Goal: Information Seeking & Learning: Learn about a topic

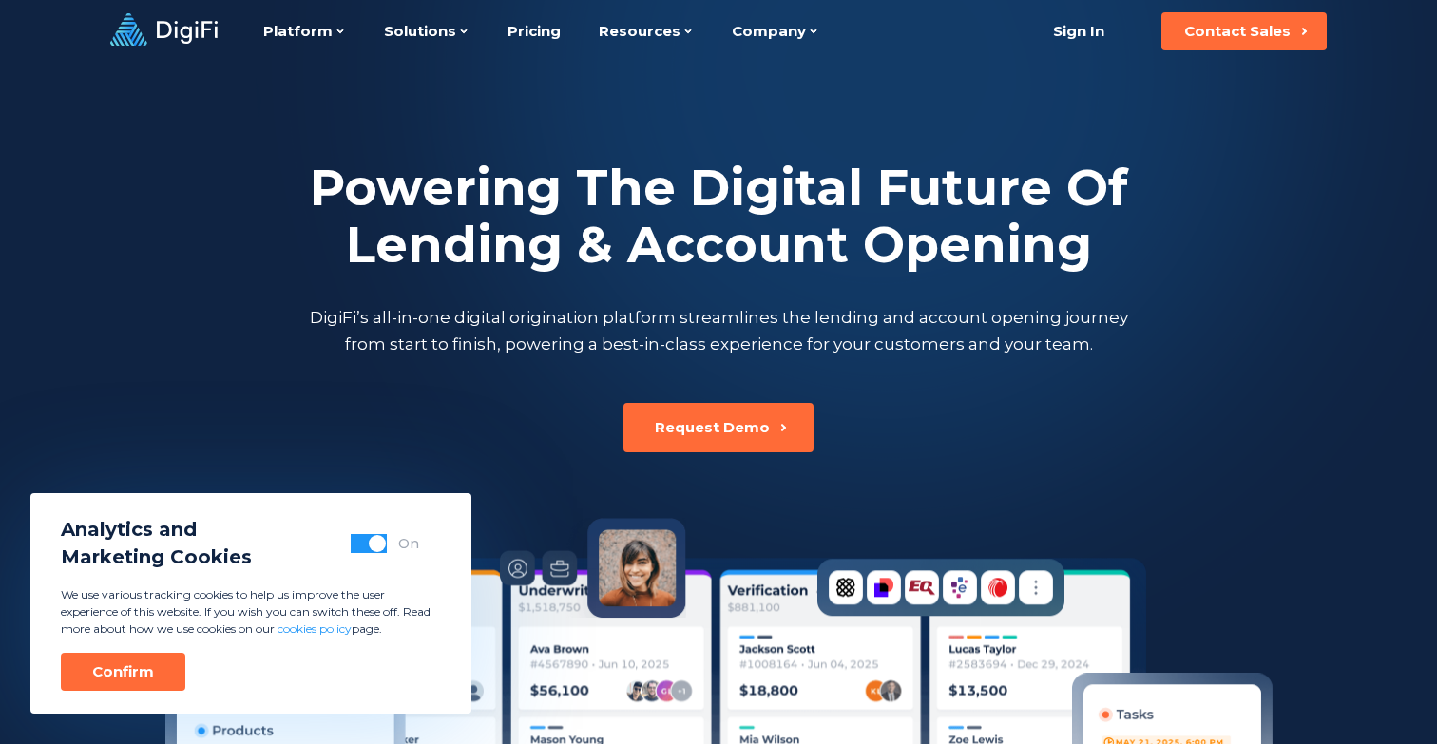
click at [589, 176] on h2 "Powering The Digital Future Of Lending & Account Opening" at bounding box center [718, 217] width 827 height 114
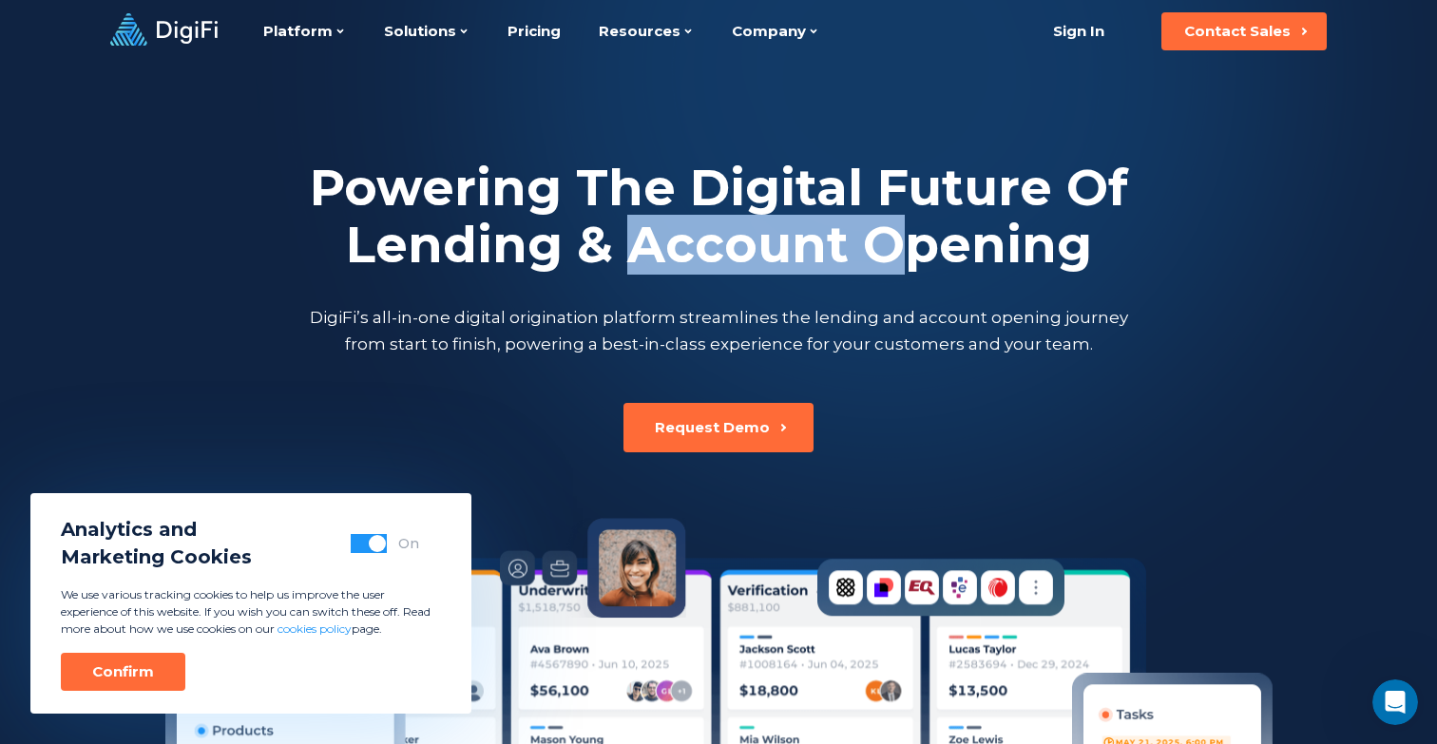
drag, startPoint x: 630, startPoint y: 256, endPoint x: 913, endPoint y: 242, distance: 282.7
click at [913, 242] on h2 "Powering The Digital Future Of Lending & Account Opening" at bounding box center [718, 217] width 827 height 114
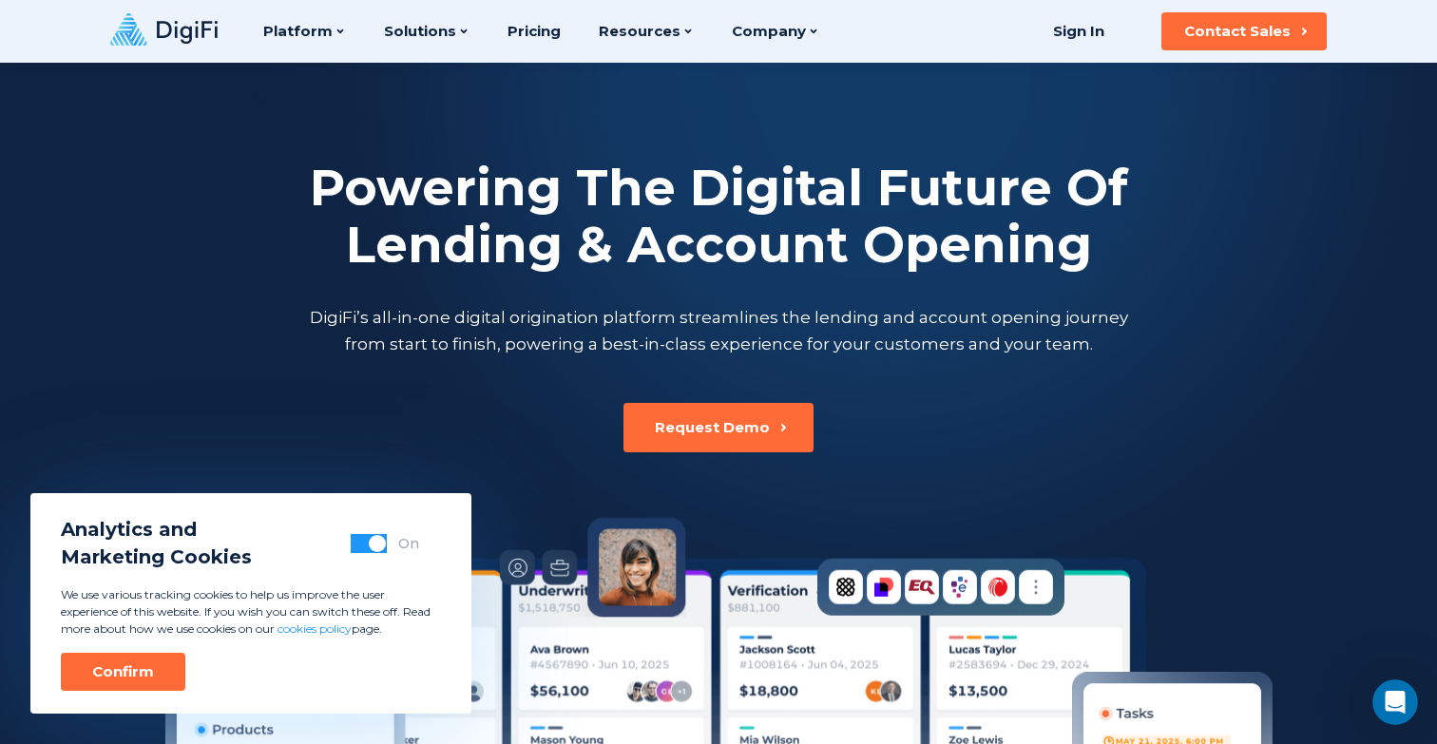
scroll to position [23, 0]
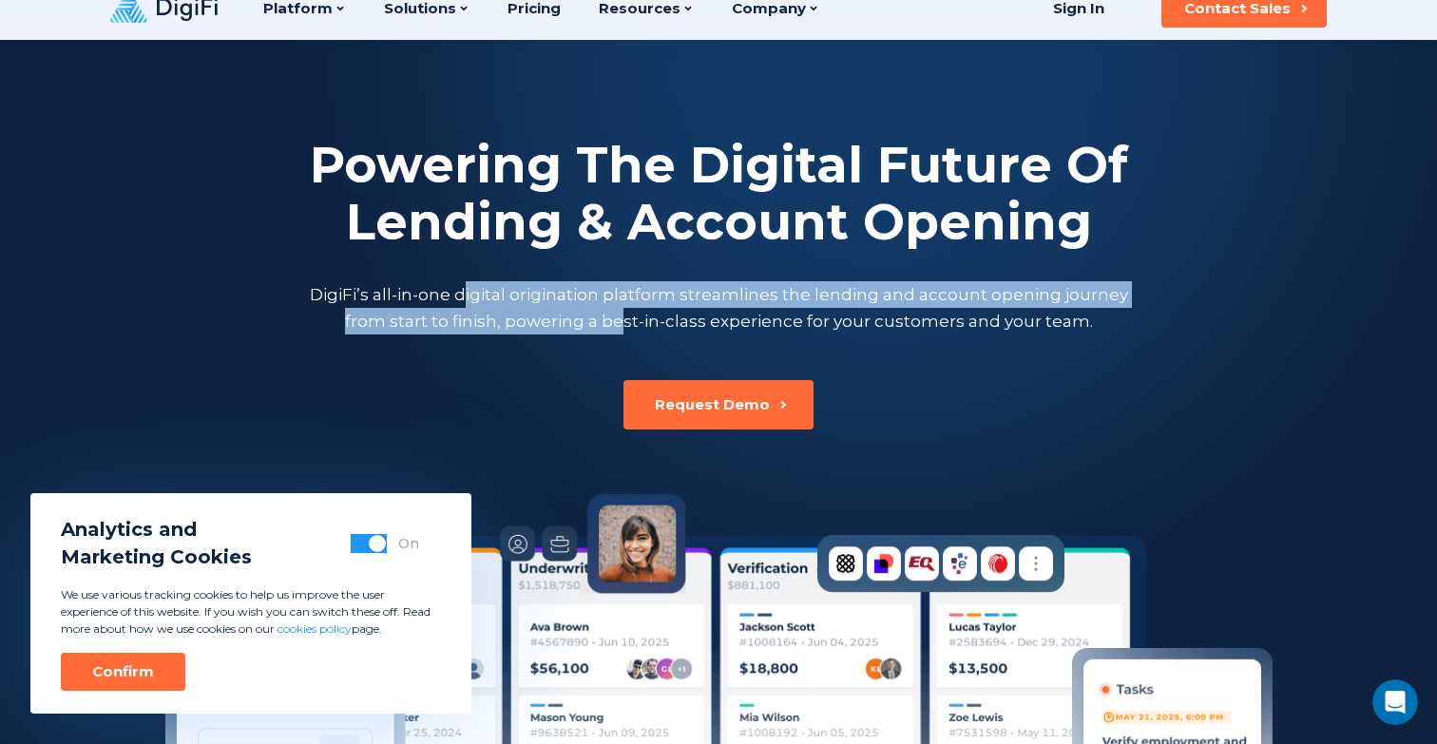
drag, startPoint x: 472, startPoint y: 298, endPoint x: 623, endPoint y: 311, distance: 151.7
click at [623, 311] on p "DigiFi’s all-in-one digital origination platform streamlines the lending and ac…" at bounding box center [718, 307] width 827 height 53
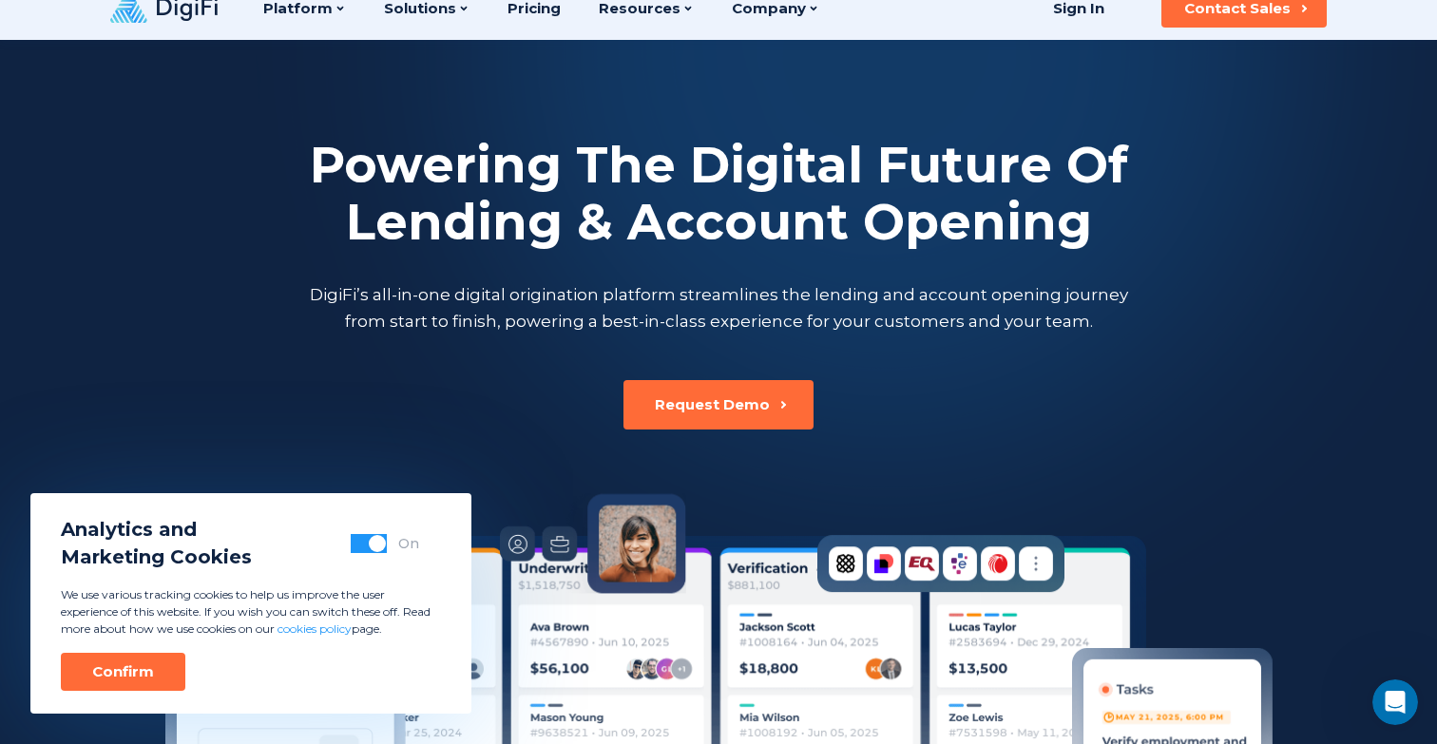
click at [593, 371] on div "Powering The Digital Future Of Lending & Account Opening DigiFi’s all-in-one di…" at bounding box center [718, 235] width 1055 height 390
click at [139, 675] on div "Confirm" at bounding box center [123, 672] width 62 height 19
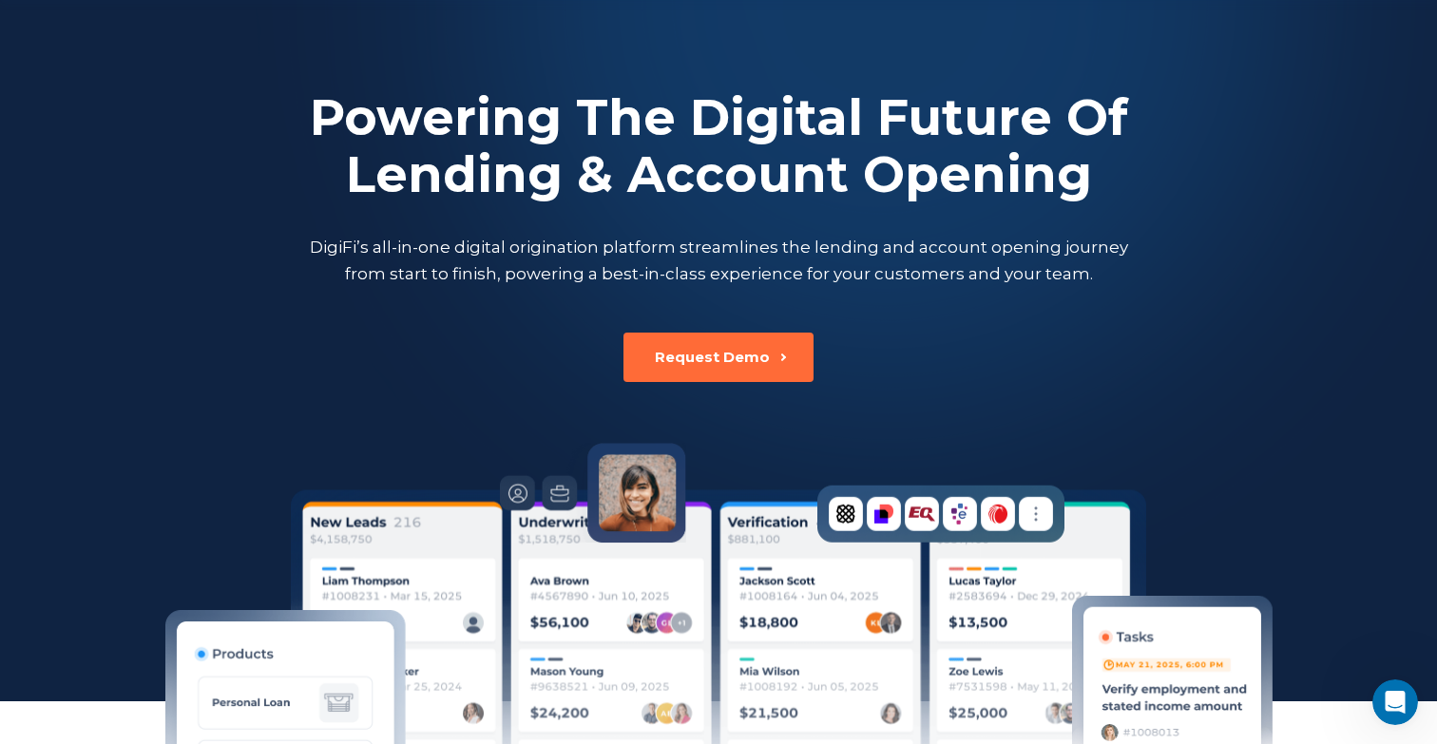
scroll to position [0, 0]
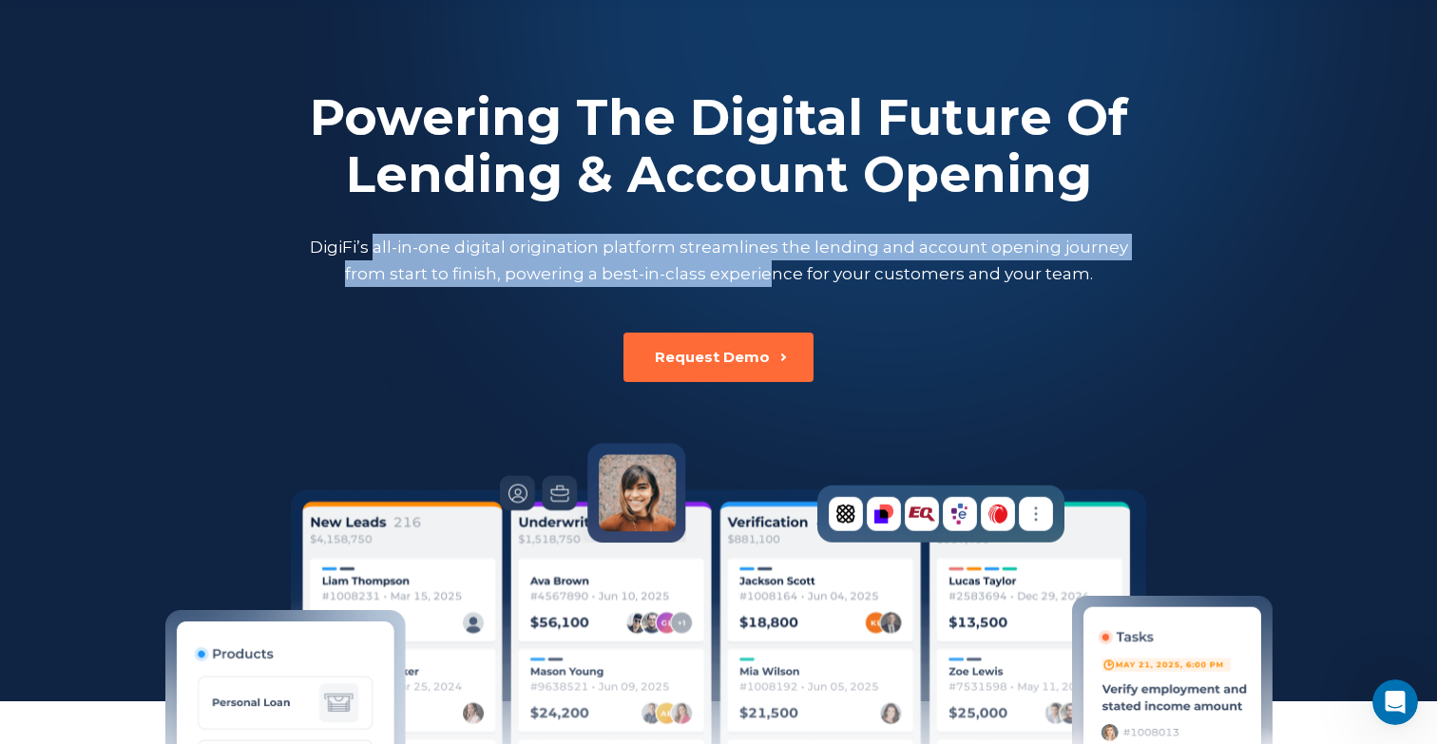
drag, startPoint x: 380, startPoint y: 255, endPoint x: 766, endPoint y: 279, distance: 386.8
click at [767, 279] on p "DigiFi’s all-in-one digital origination platform streamlines the lending and ac…" at bounding box center [718, 260] width 827 height 53
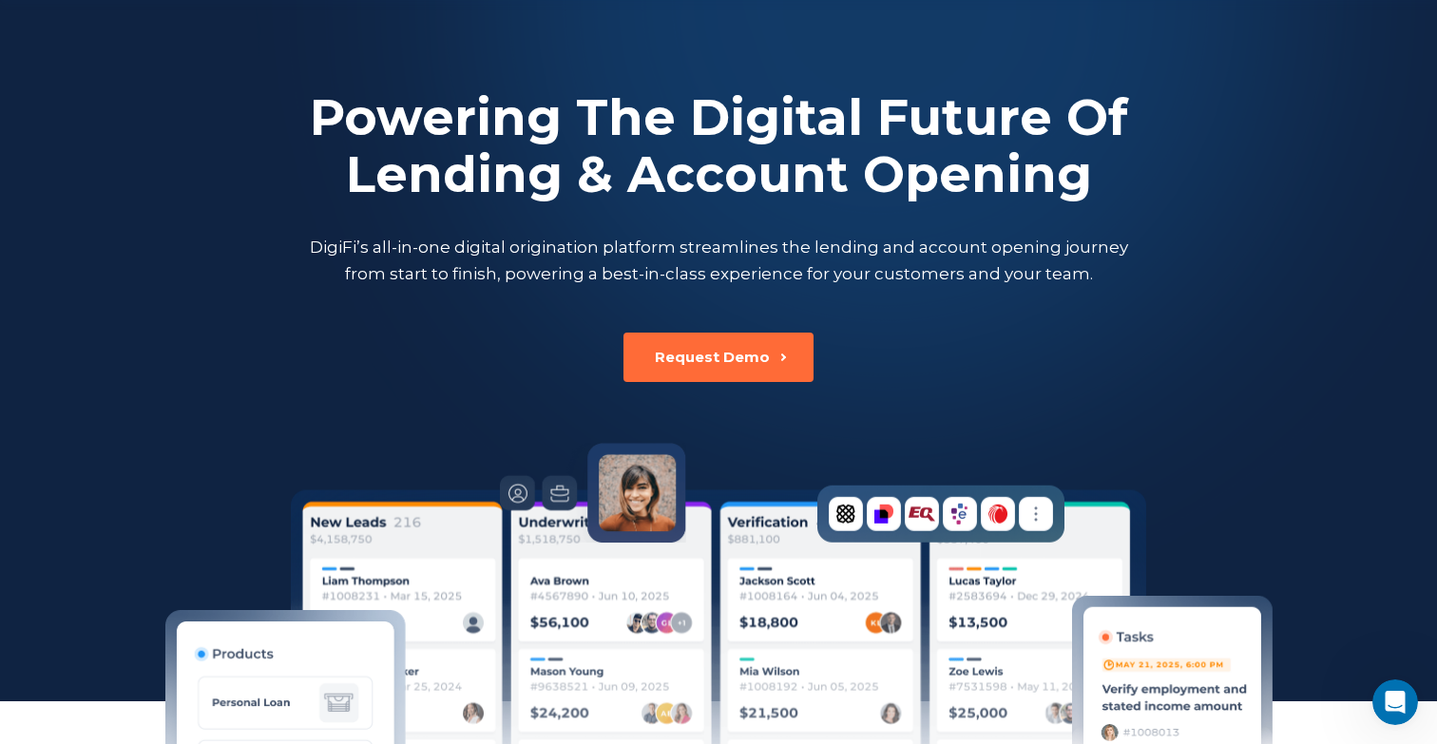
click at [789, 279] on p "DigiFi’s all-in-one digital origination platform streamlines the lending and ac…" at bounding box center [718, 260] width 827 height 53
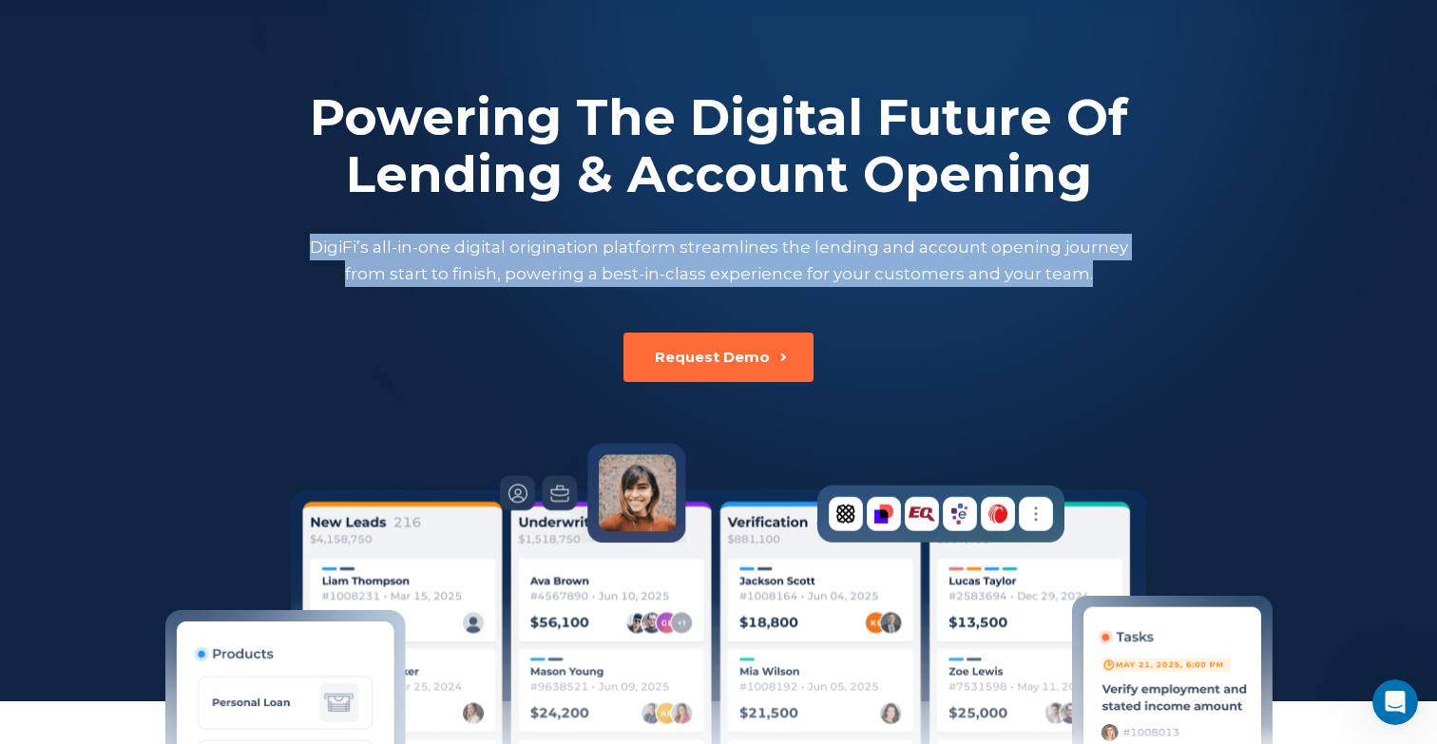
drag, startPoint x: 319, startPoint y: 246, endPoint x: 1088, endPoint y: 264, distance: 768.4
click at [1088, 264] on p "DigiFi’s all-in-one digital origination platform streamlines the lending and ac…" at bounding box center [718, 260] width 827 height 53
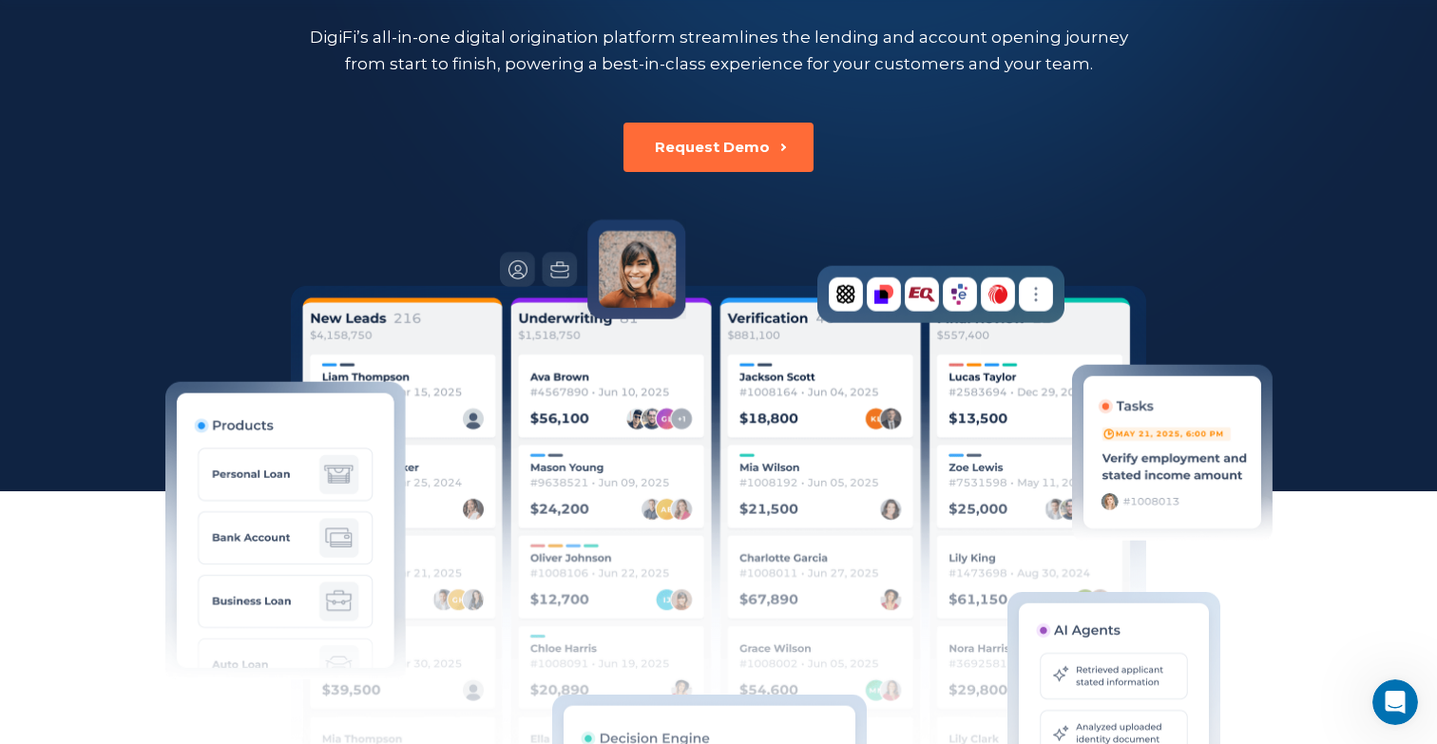
scroll to position [356, 0]
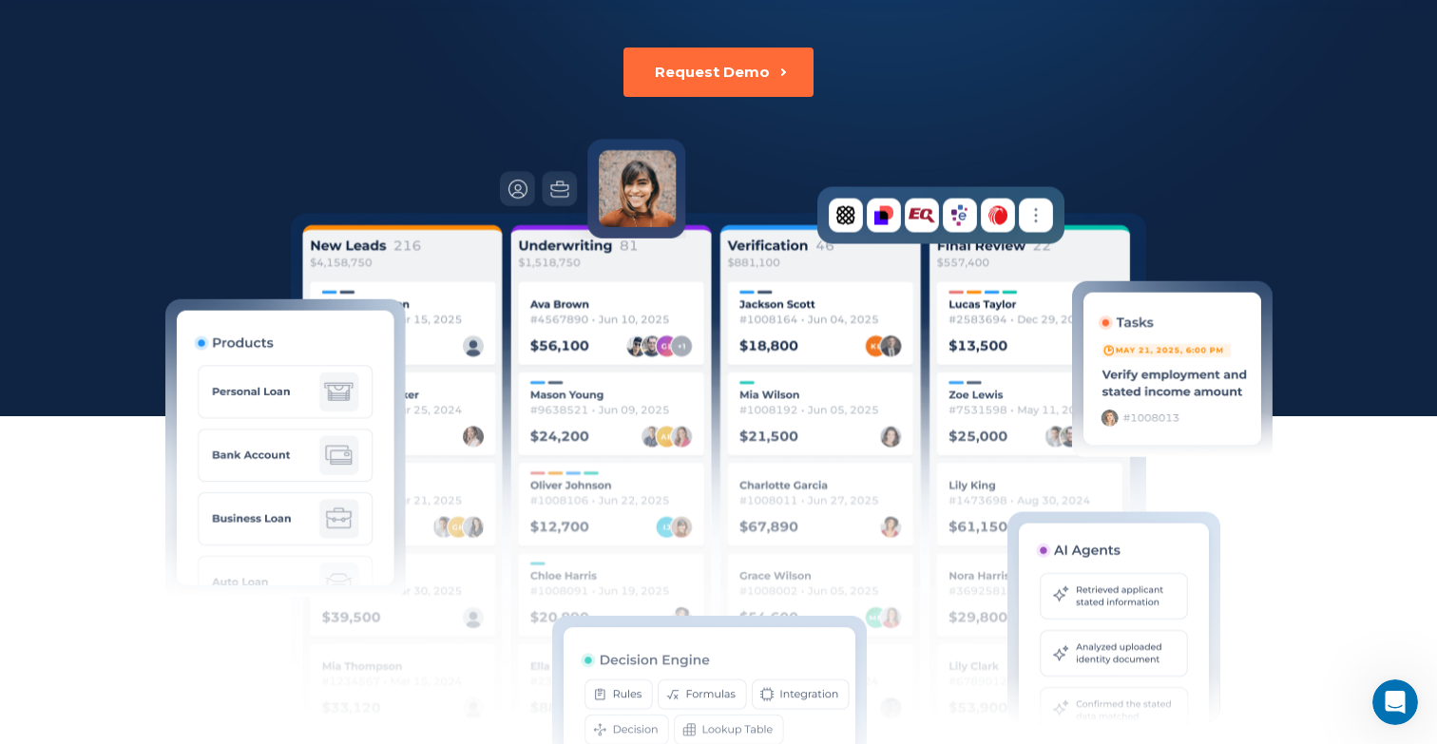
click at [1094, 160] on div "Powering The Digital Future Of Lending & Account Opening DigiFi’s all-in-one di…" at bounding box center [718, 232] width 1055 height 1051
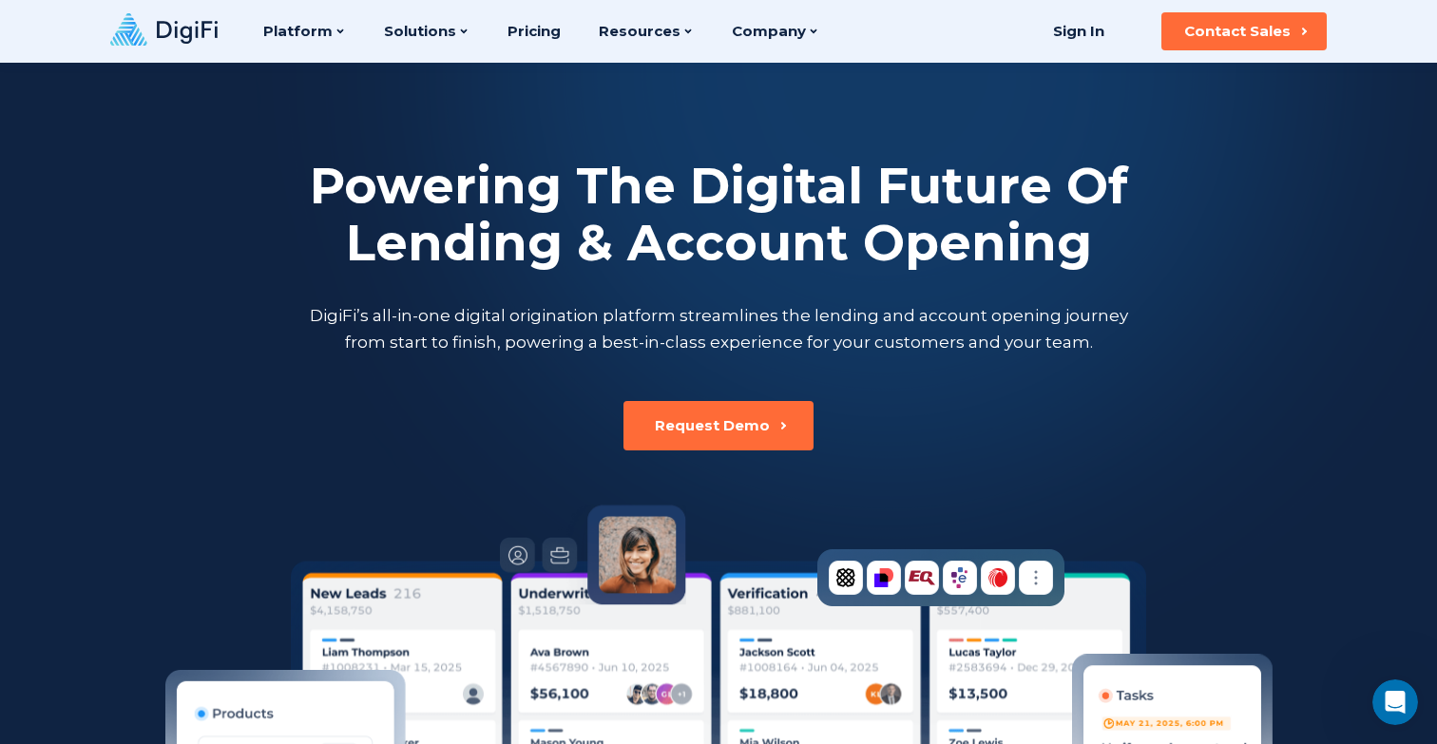
scroll to position [0, 0]
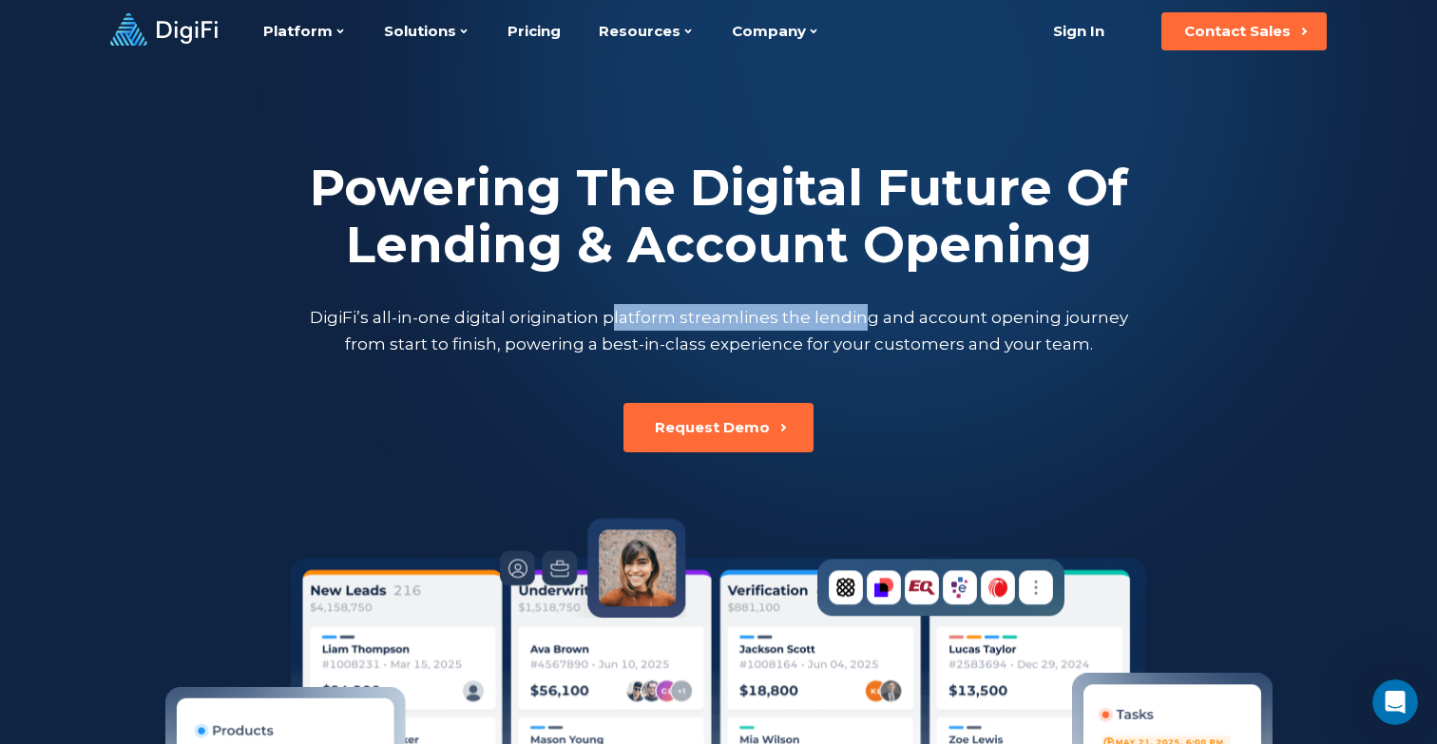
drag, startPoint x: 622, startPoint y: 324, endPoint x: 862, endPoint y: 324, distance: 240.5
click at [862, 324] on p "DigiFi’s all-in-one digital origination platform streamlines the lending and ac…" at bounding box center [718, 330] width 827 height 53
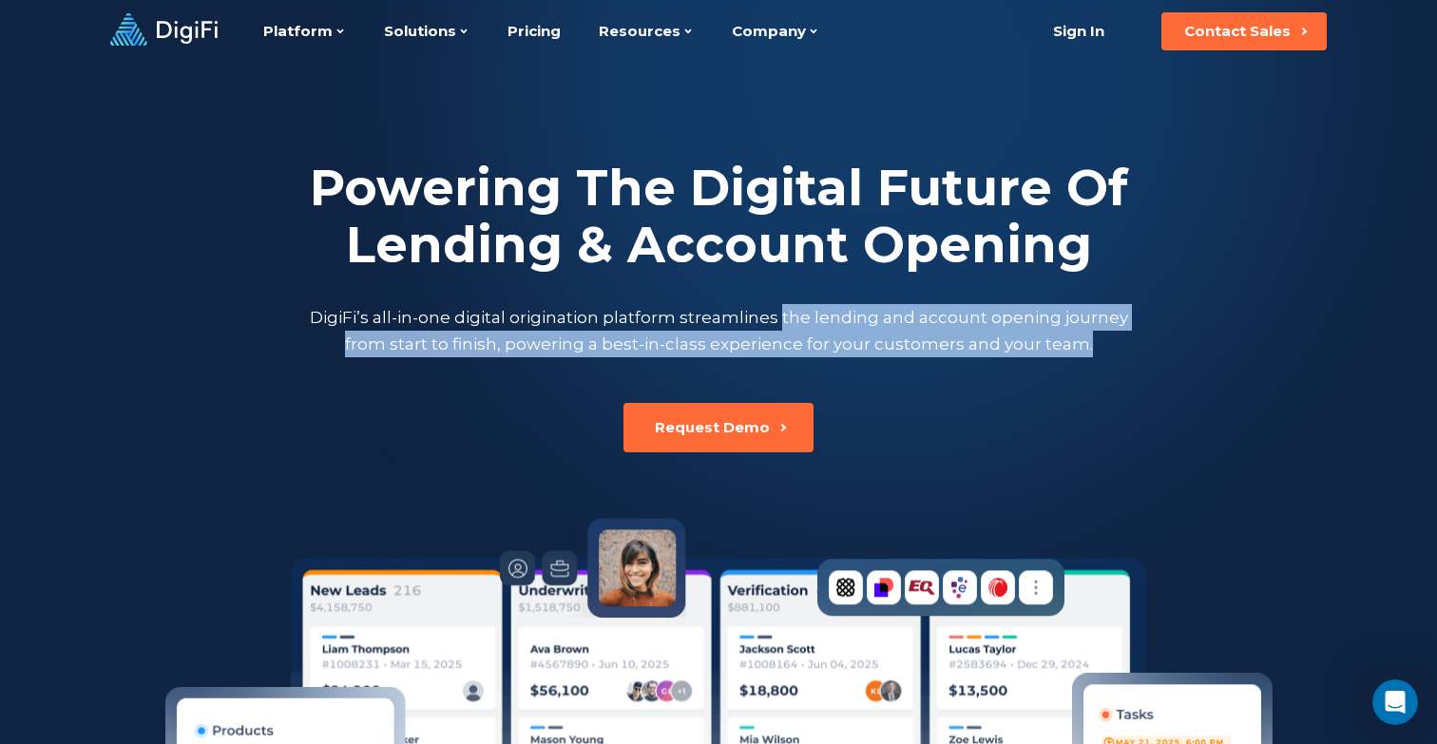
drag, startPoint x: 783, startPoint y: 319, endPoint x: 1089, endPoint y: 351, distance: 306.8
click at [1089, 351] on p "DigiFi’s all-in-one digital origination platform streamlines the lending and ac…" at bounding box center [718, 330] width 827 height 53
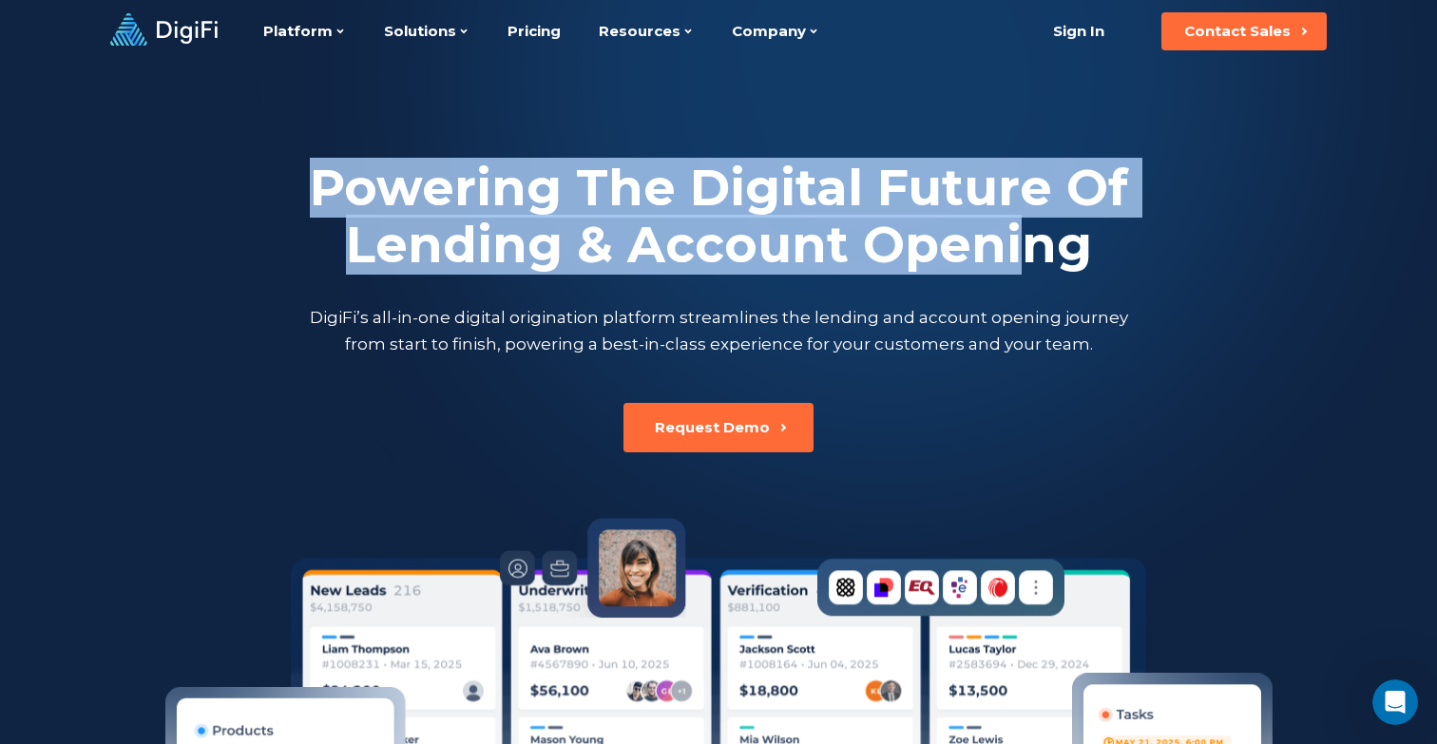
drag, startPoint x: 318, startPoint y: 177, endPoint x: 1032, endPoint y: 248, distance: 717.5
click at [1032, 248] on h2 "Powering The Digital Future Of Lending & Account Opening" at bounding box center [718, 217] width 827 height 114
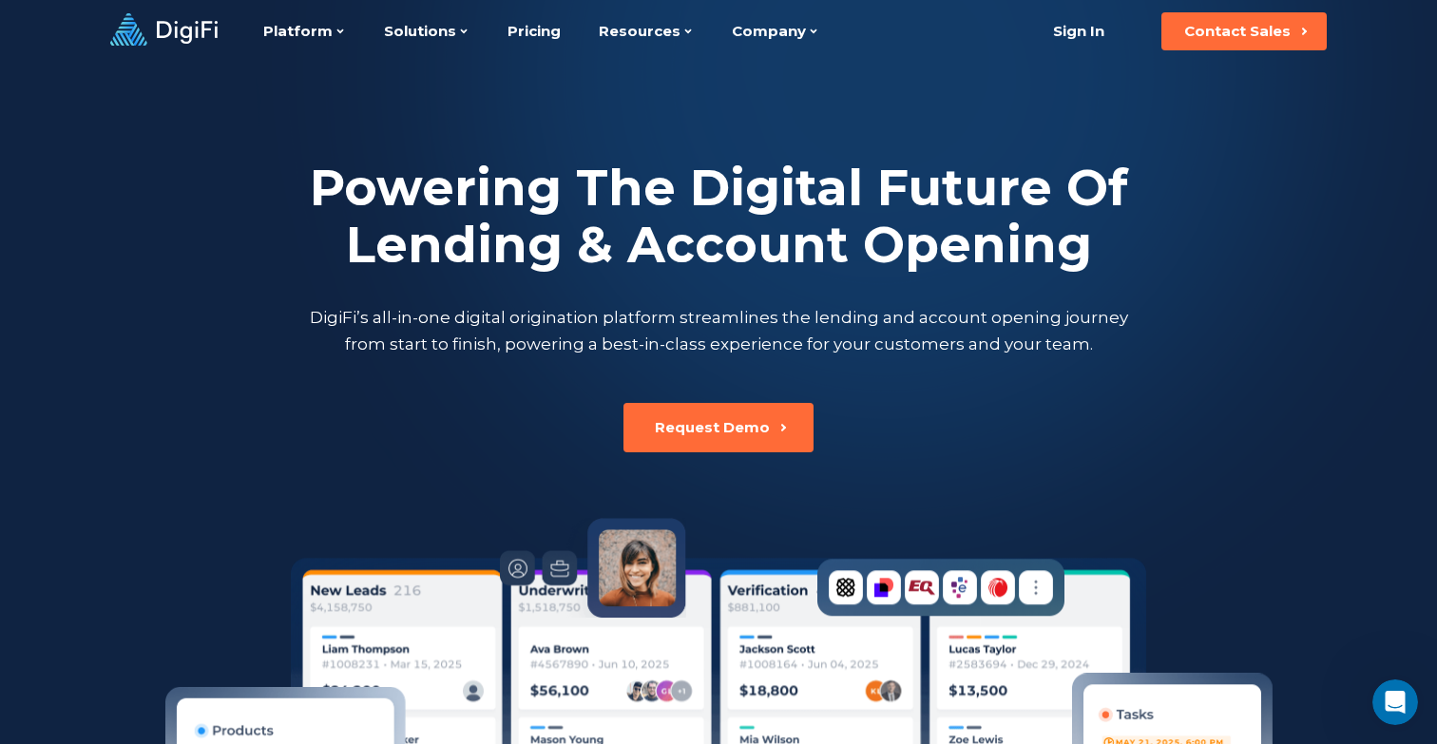
click at [1033, 250] on h2 "Powering The Digital Future Of Lending & Account Opening" at bounding box center [718, 217] width 827 height 114
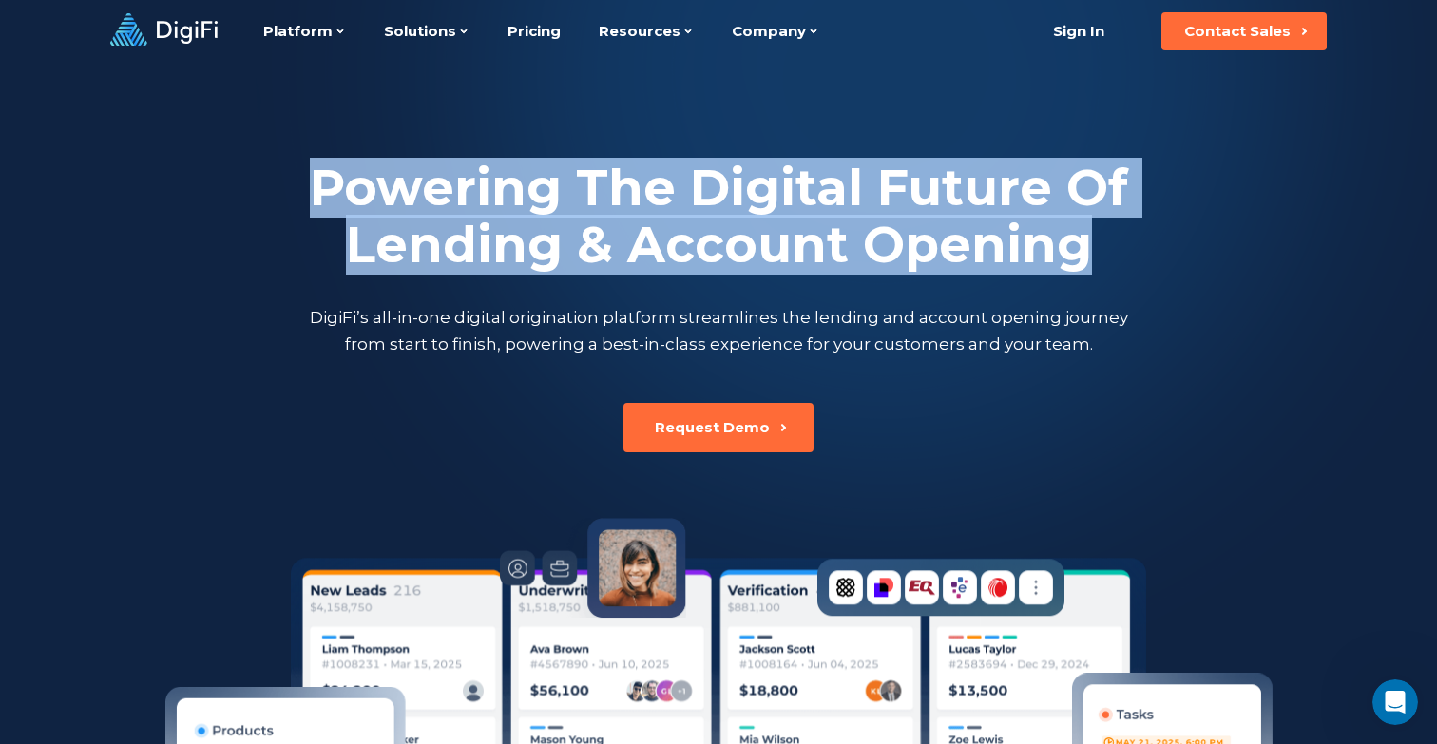
drag, startPoint x: 318, startPoint y: 177, endPoint x: 1118, endPoint y: 268, distance: 805.7
click at [1118, 268] on h2 "Powering The Digital Future Of Lending & Account Opening" at bounding box center [718, 217] width 827 height 114
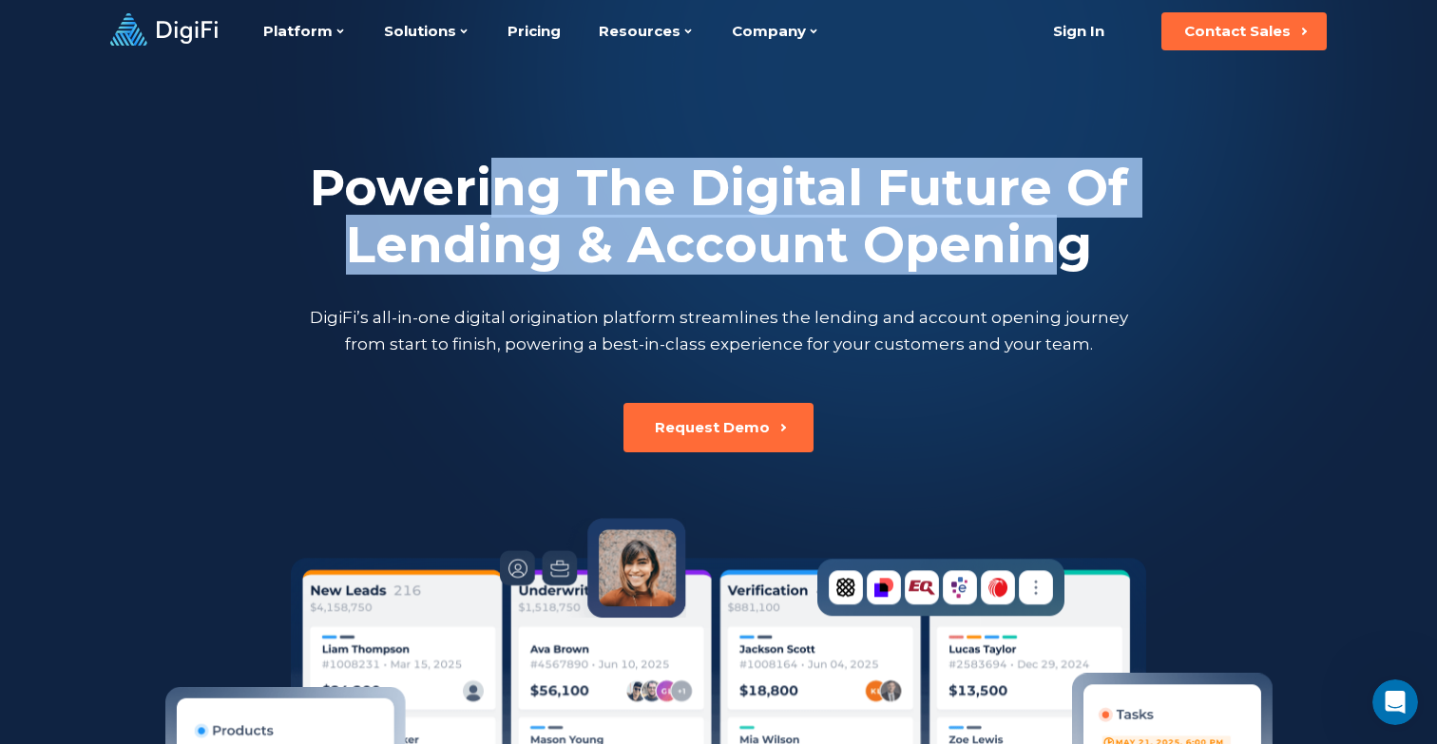
drag, startPoint x: 491, startPoint y: 185, endPoint x: 1058, endPoint y: 249, distance: 571.1
click at [1060, 249] on h2 "Powering The Digital Future Of Lending & Account Opening" at bounding box center [718, 217] width 827 height 114
click at [1058, 249] on h2 "Powering The Digital Future Of Lending & Account Opening" at bounding box center [718, 217] width 827 height 114
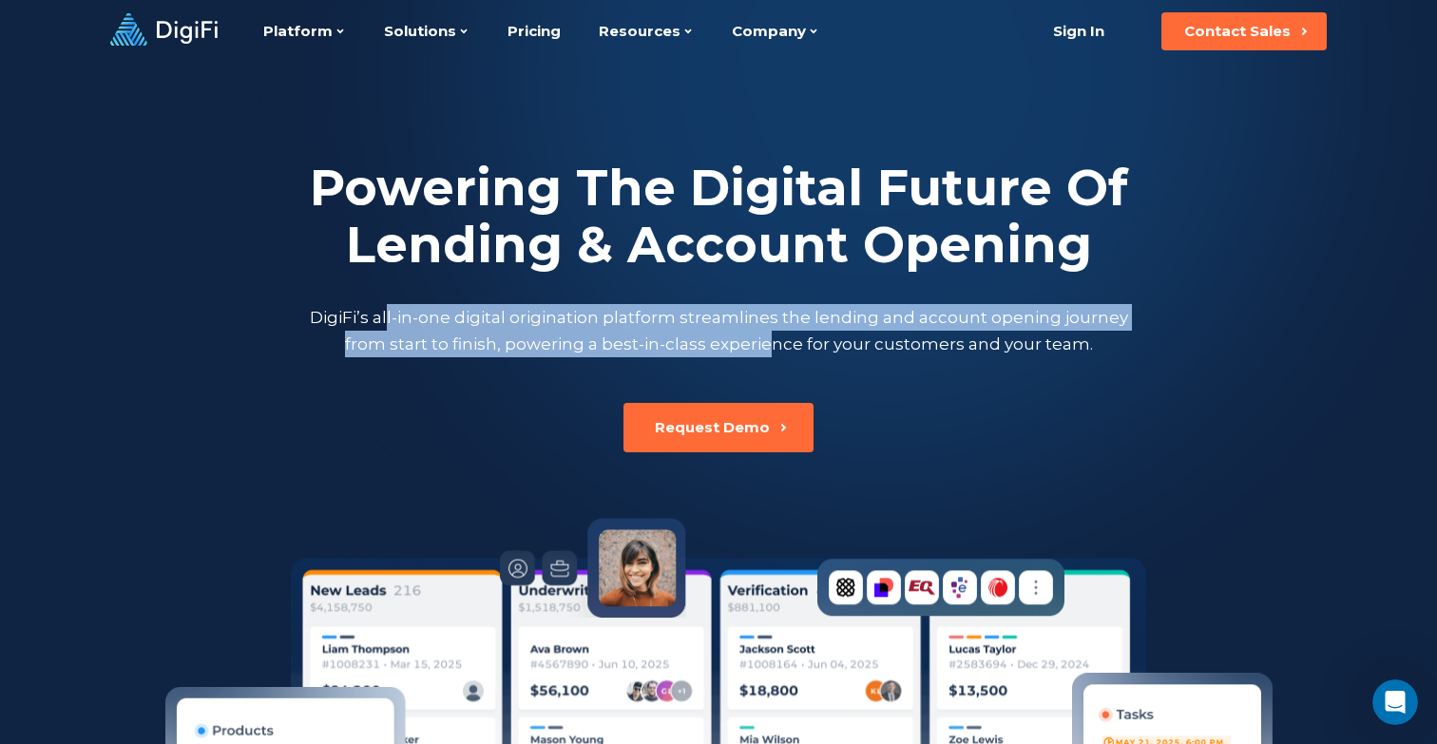
drag, startPoint x: 394, startPoint y: 317, endPoint x: 767, endPoint y: 354, distance: 375.4
click at [767, 354] on p "DigiFi’s all-in-one digital origination platform streamlines the lending and ac…" at bounding box center [718, 330] width 827 height 53
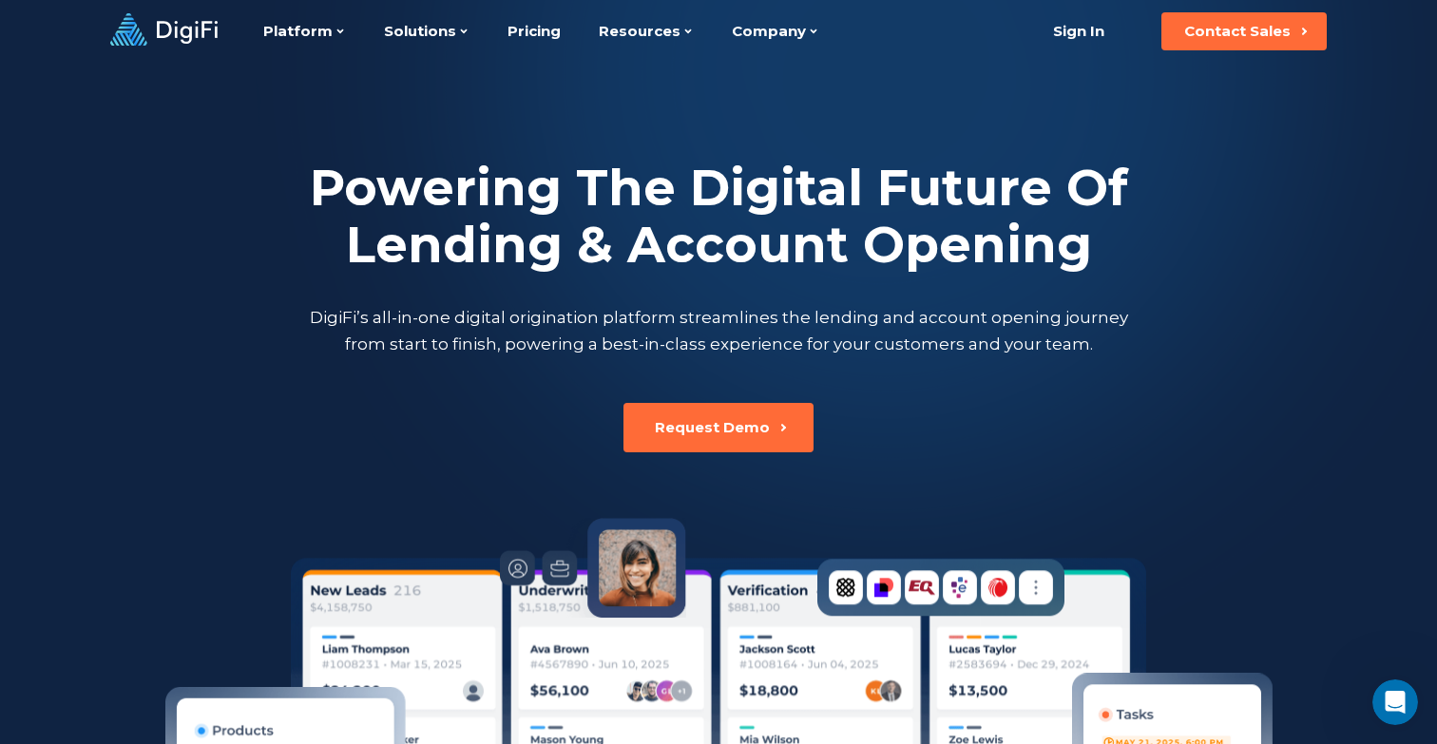
click at [772, 354] on p "DigiFi’s all-in-one digital origination platform streamlines the lending and ac…" at bounding box center [718, 330] width 827 height 53
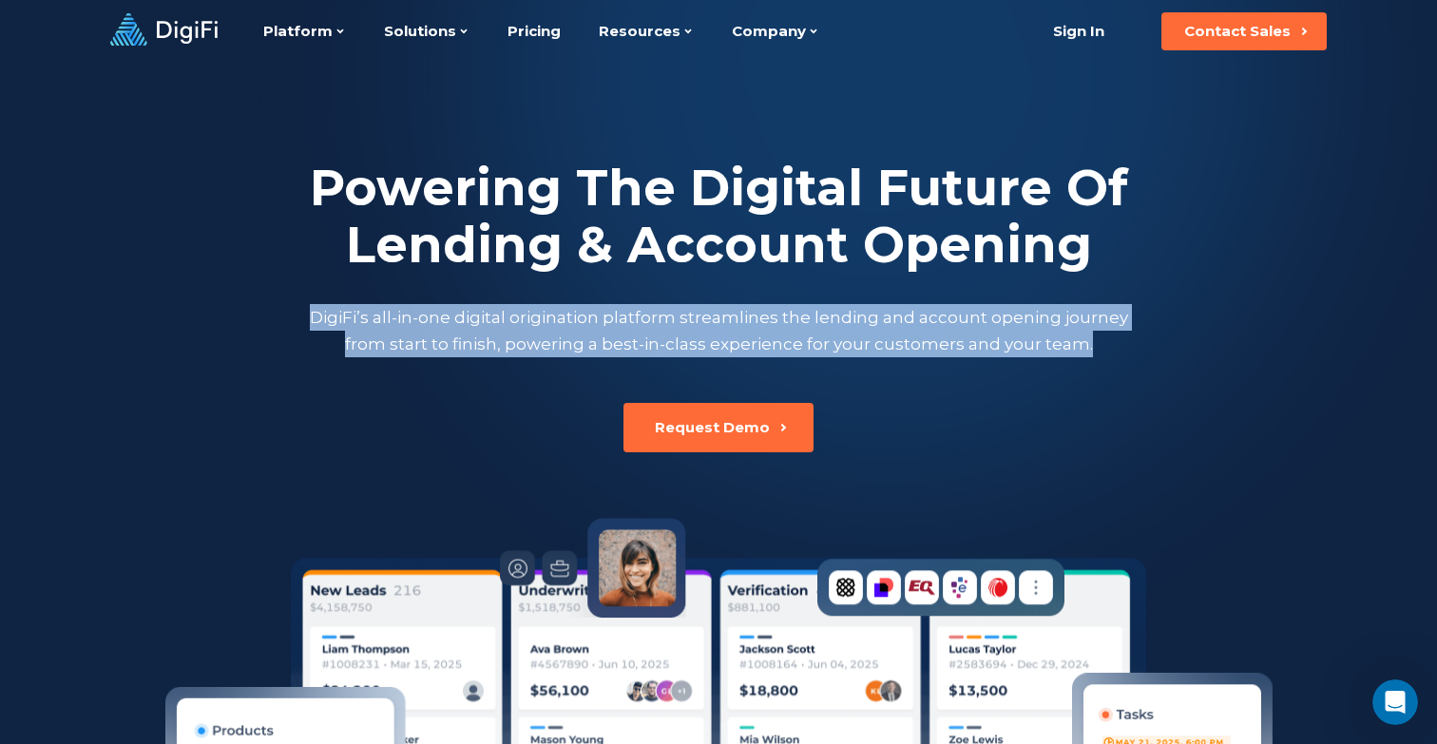
drag, startPoint x: 318, startPoint y: 316, endPoint x: 1094, endPoint y: 352, distance: 776.6
click at [1094, 352] on p "DigiFi’s all-in-one digital origination platform streamlines the lending and ac…" at bounding box center [718, 330] width 827 height 53
drag, startPoint x: 1099, startPoint y: 344, endPoint x: 254, endPoint y: 313, distance: 845.7
click at [254, 313] on div "Powering The Digital Future Of Lending & Account Opening DigiFi’s all-in-one di…" at bounding box center [718, 259] width 1055 height 198
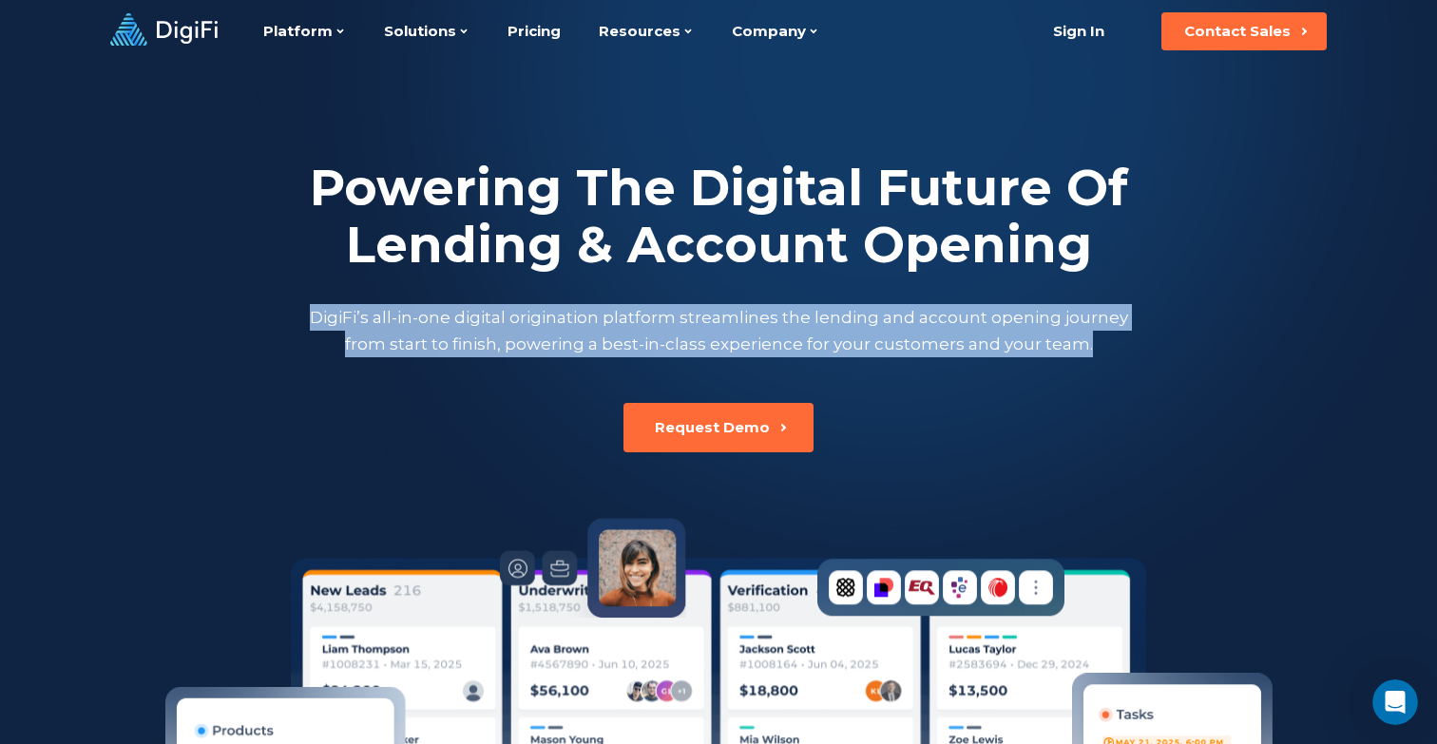
click at [534, 357] on div "Powering The Digital Future Of Lending & Account Opening DigiFi’s all-in-one di…" at bounding box center [718, 258] width 1055 height 390
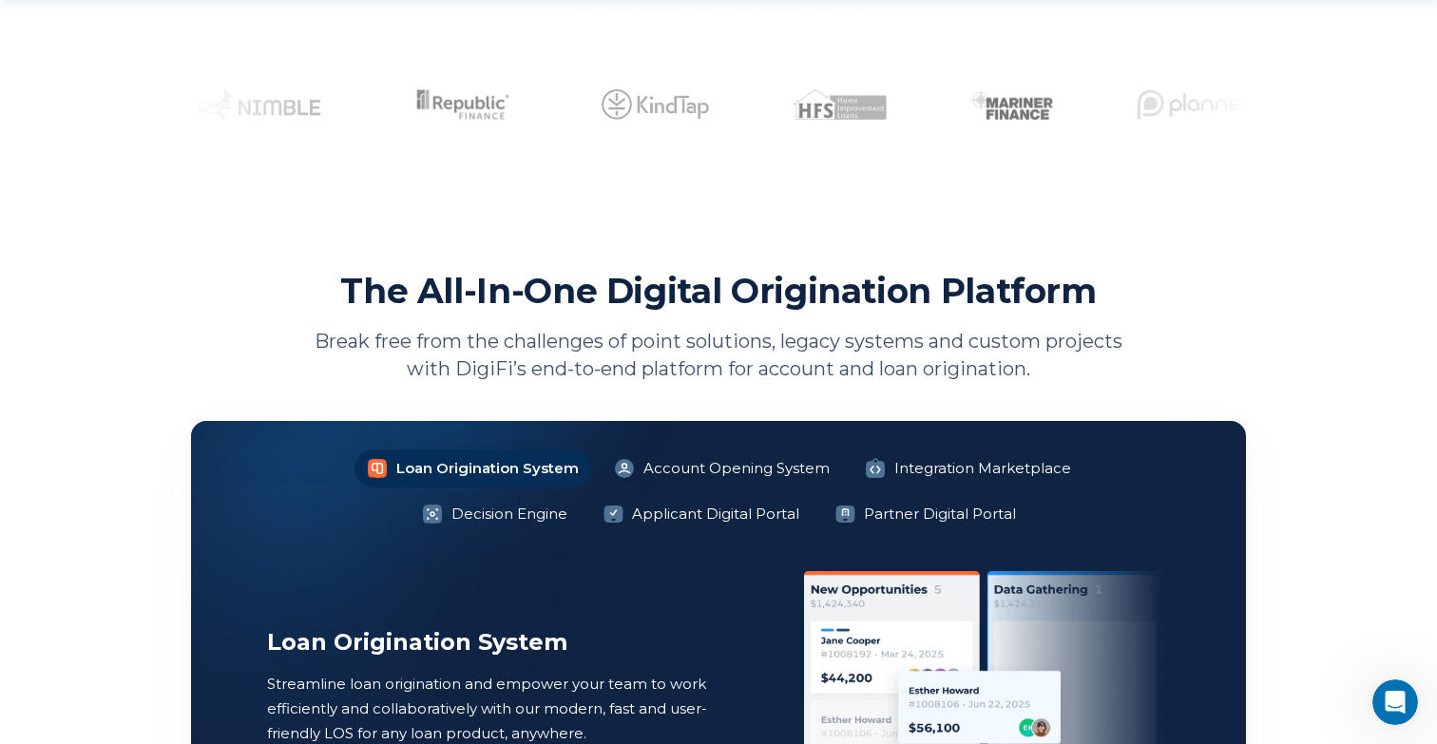
scroll to position [1144, 0]
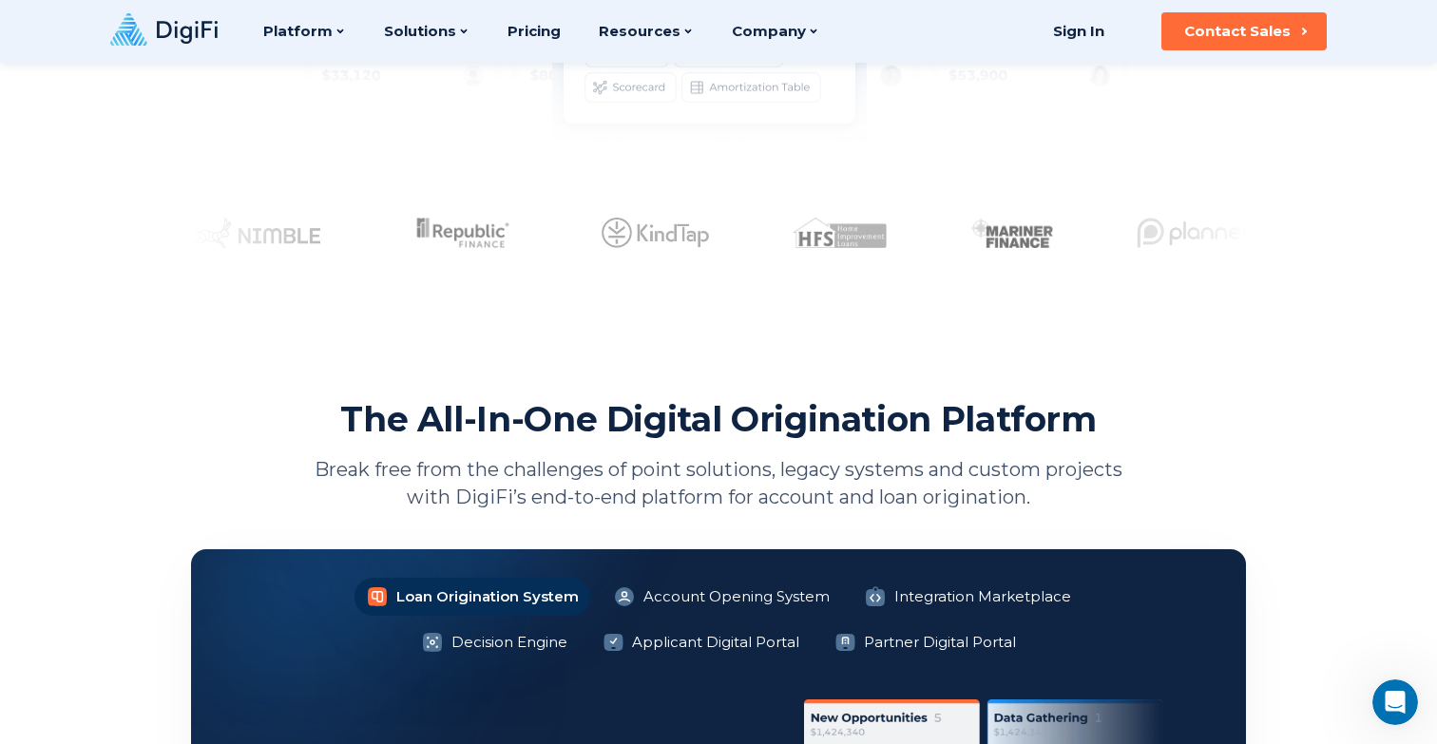
scroll to position [960, 0]
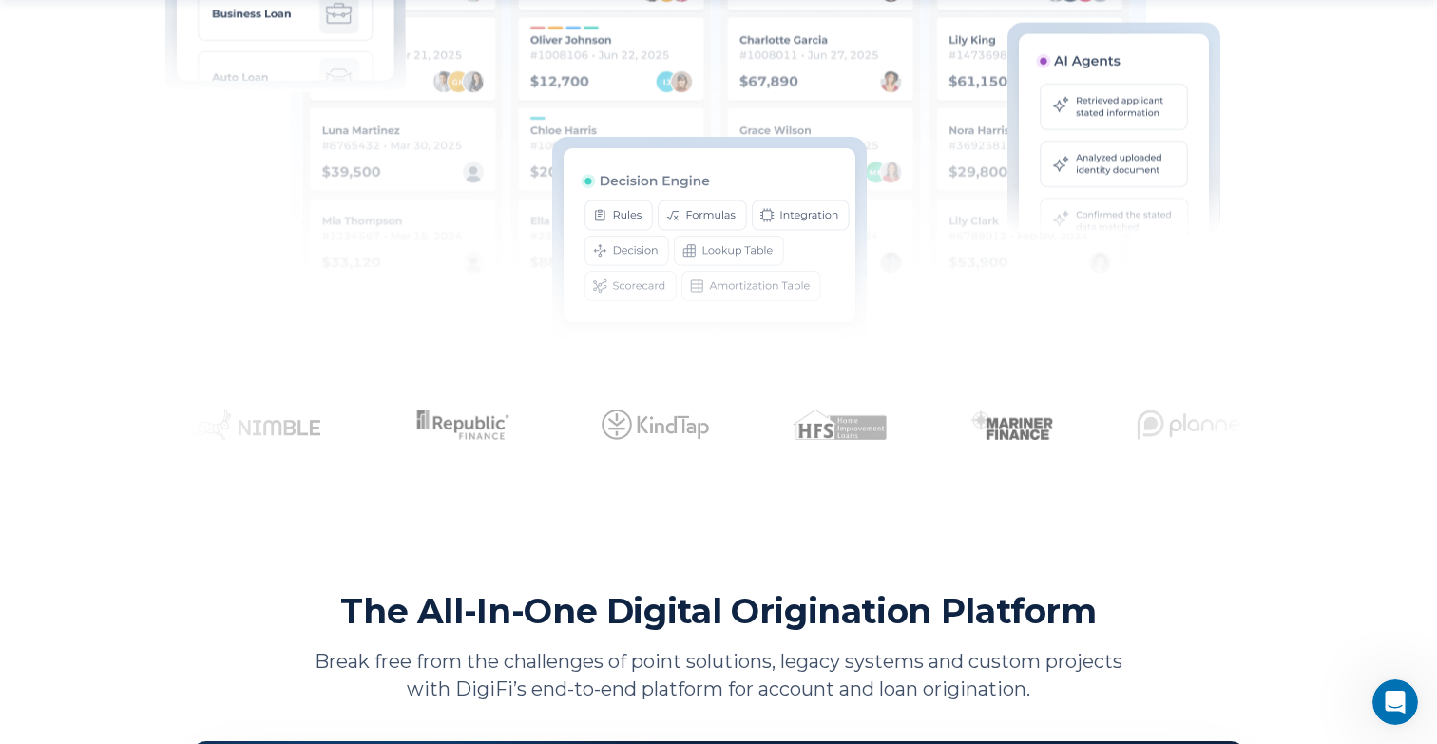
scroll to position [861, 0]
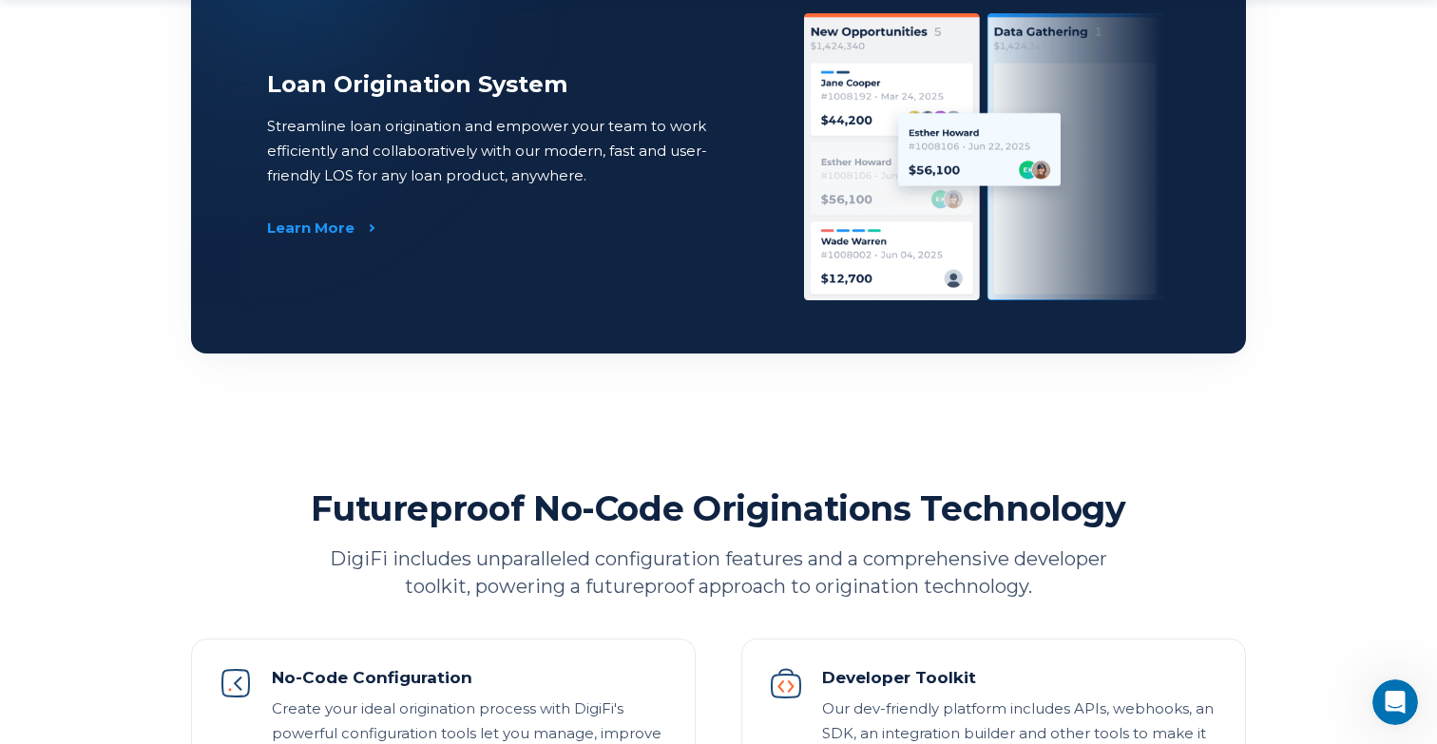
scroll to position [1716, 0]
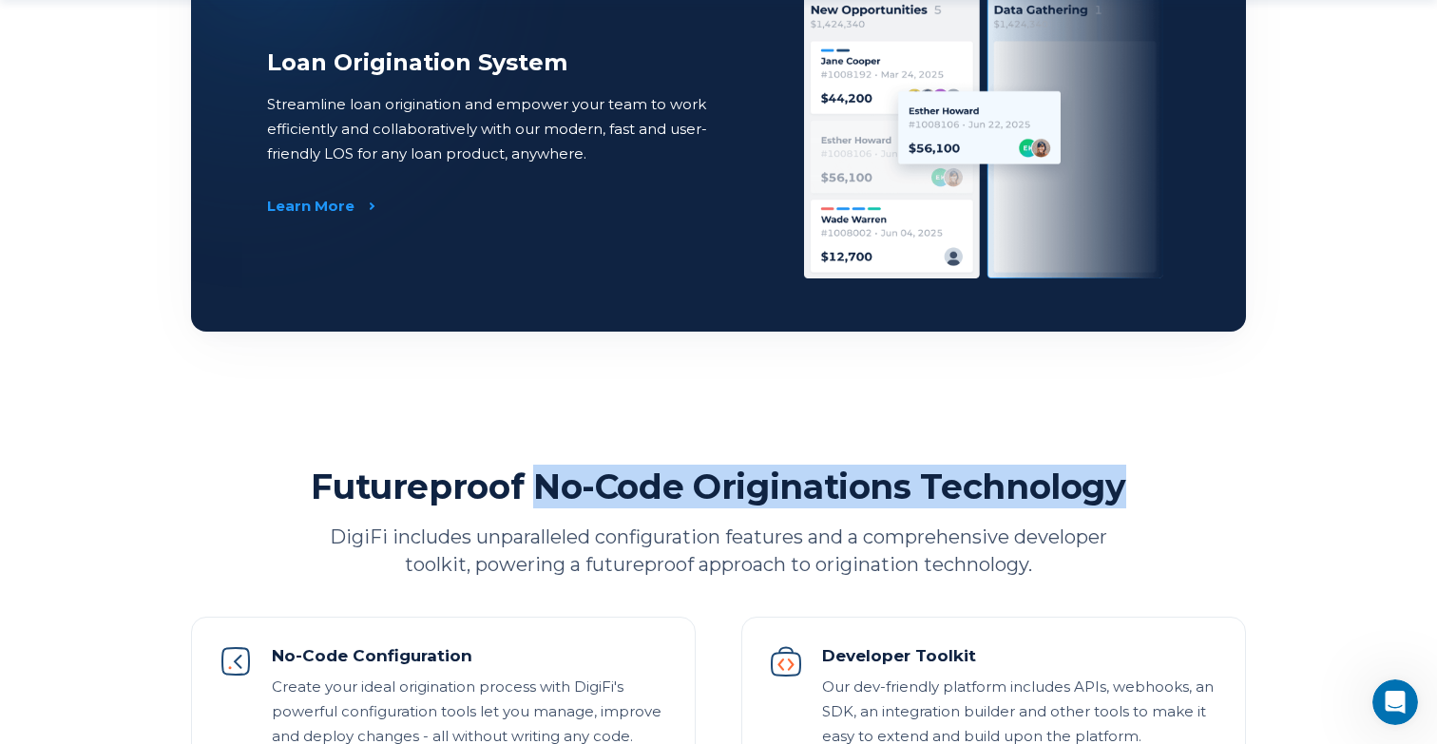
drag, startPoint x: 539, startPoint y: 483, endPoint x: 1147, endPoint y: 485, distance: 608.4
click at [1147, 485] on div "Futureproof No-Code Originations Technology DigiFi includes unparalleled config…" at bounding box center [718, 522] width 1055 height 114
drag, startPoint x: 323, startPoint y: 480, endPoint x: 1325, endPoint y: 478, distance: 1002.0
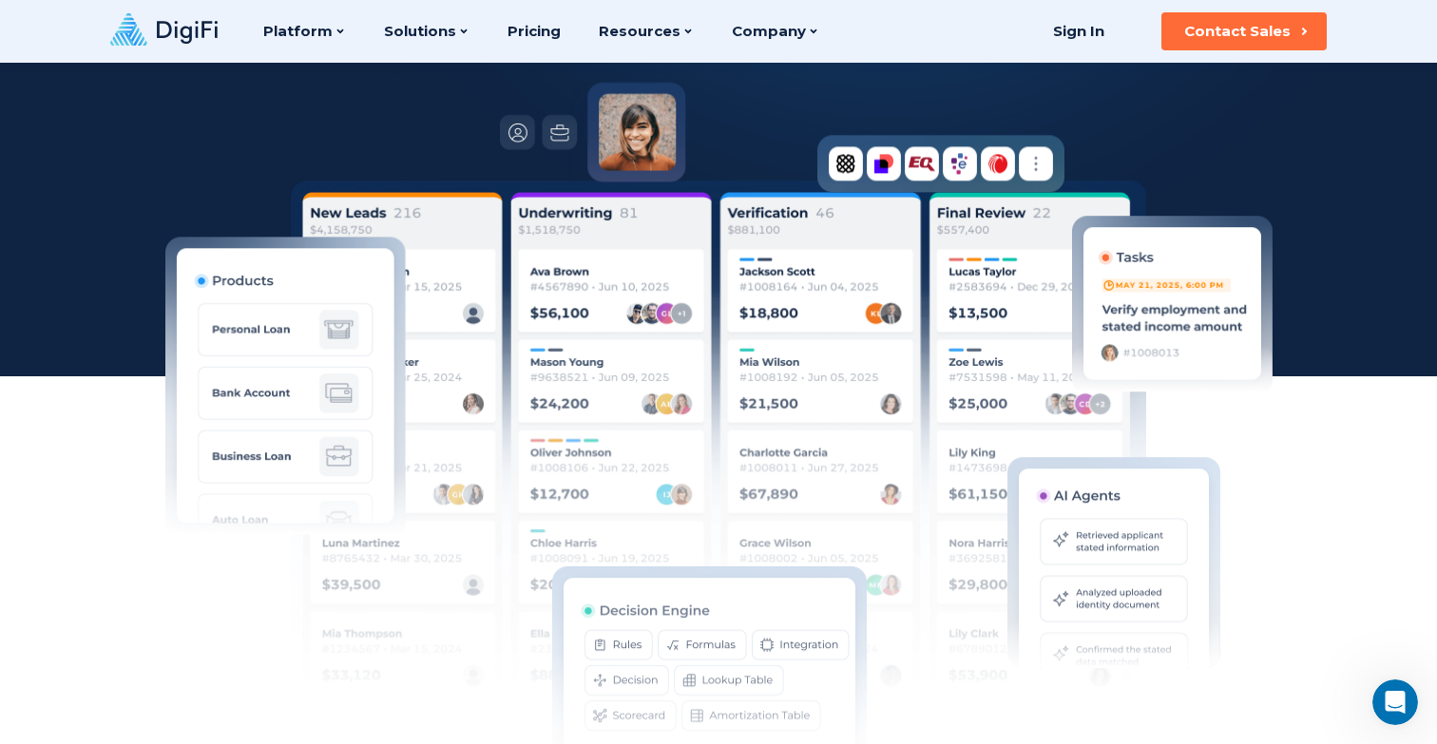
scroll to position [0, 0]
